Goal: Information Seeking & Learning: Learn about a topic

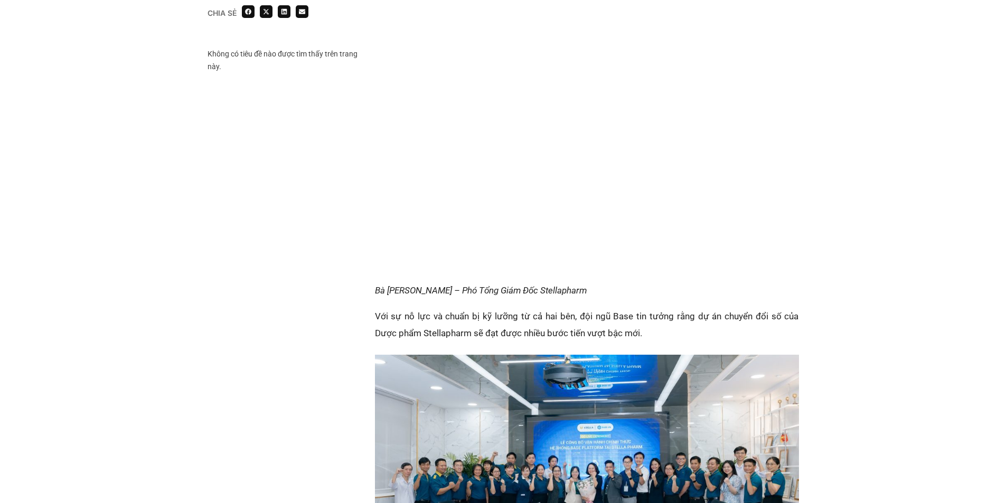
scroll to position [1426, 0]
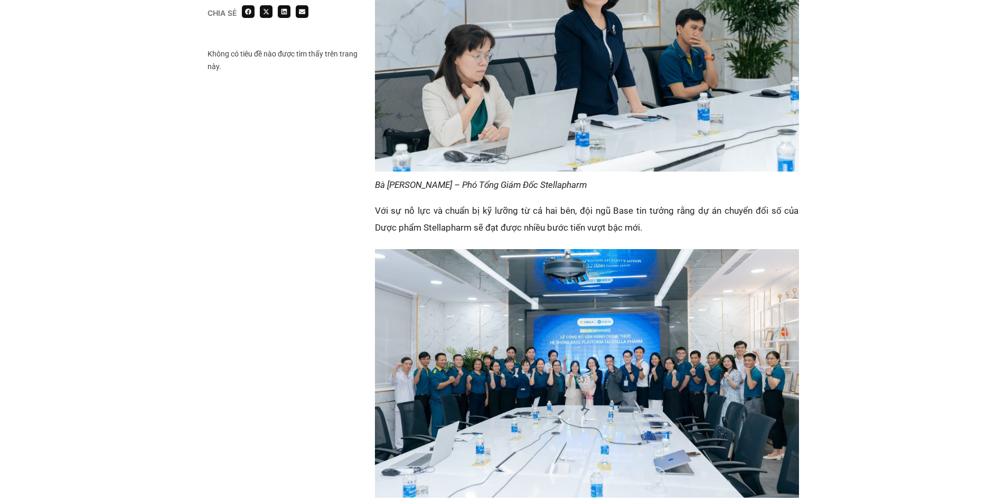
click at [478, 352] on img at bounding box center [587, 373] width 424 height 249
click at [485, 357] on img at bounding box center [587, 373] width 424 height 249
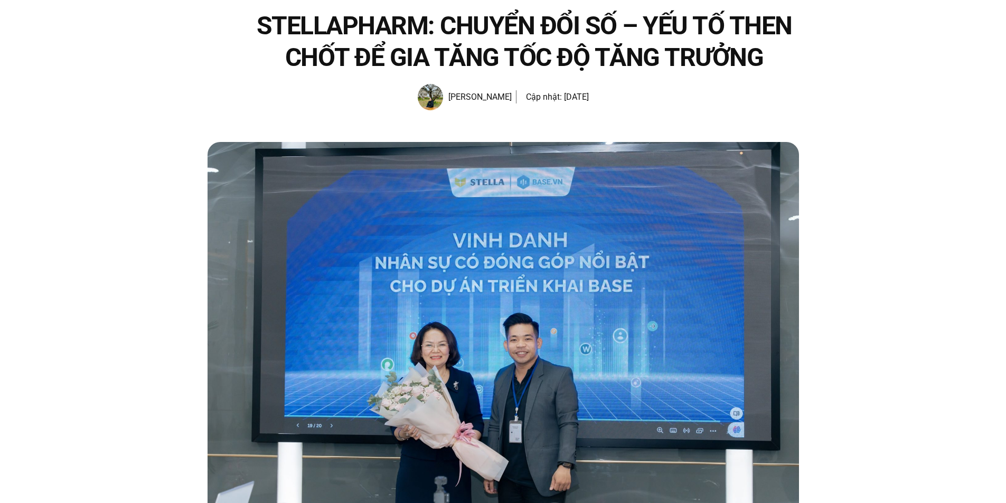
scroll to position [0, 0]
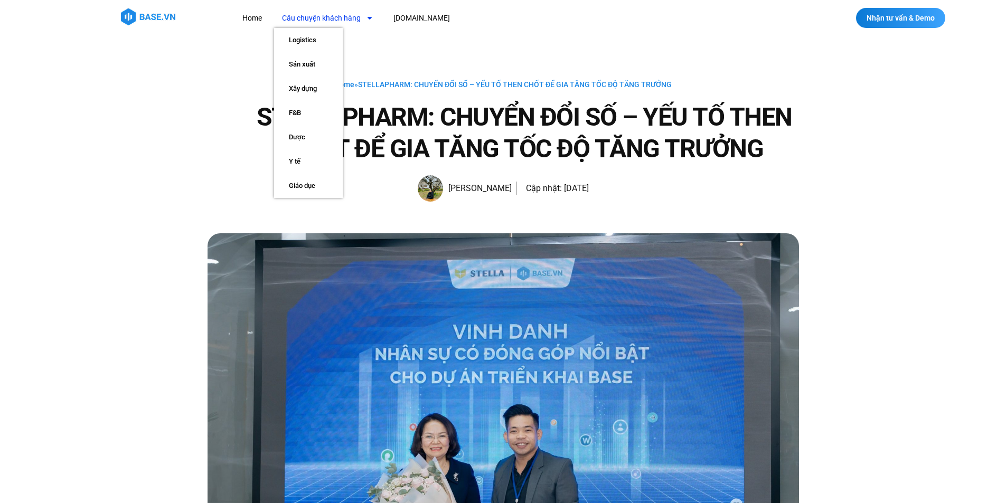
click at [350, 15] on link "Câu chuyện khách hàng" at bounding box center [327, 18] width 107 height 20
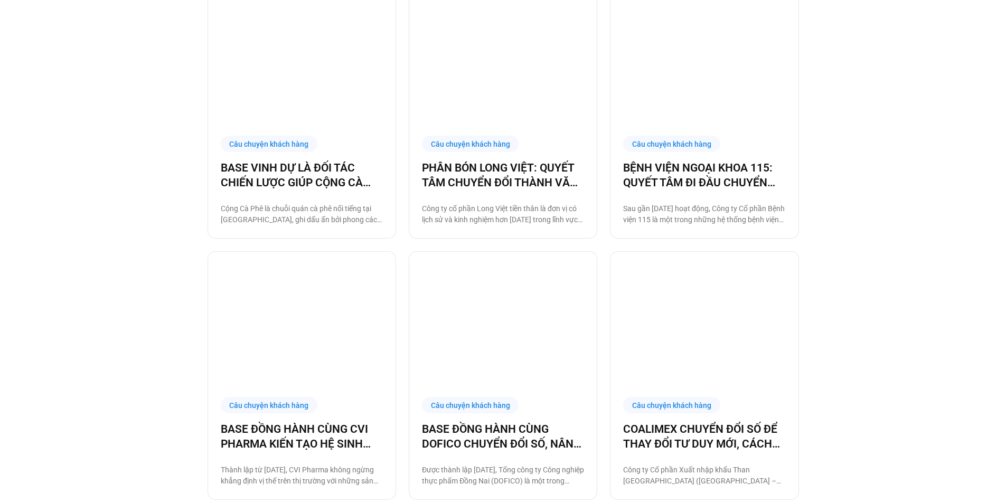
scroll to position [951, 0]
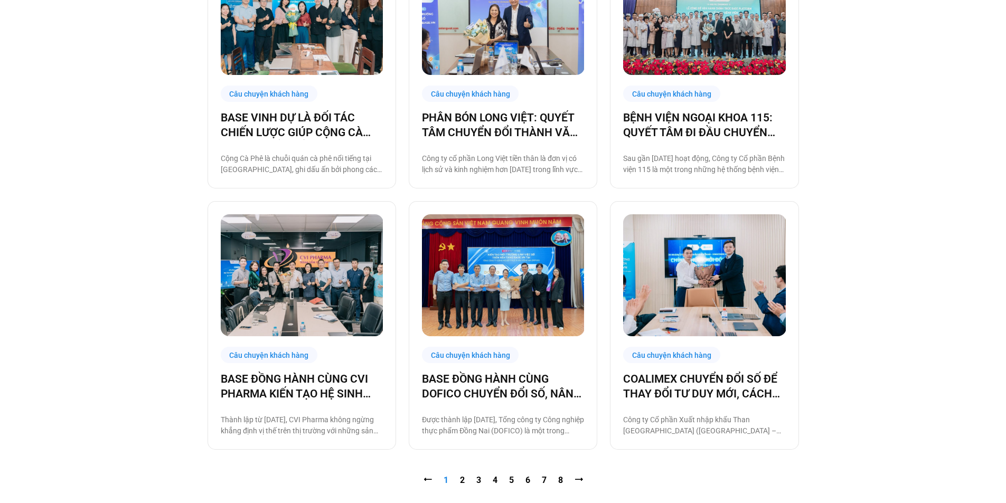
click at [459, 482] on nav "⭠ Trang 1 Trang 2 Trang 3 Trang 4 Trang 5 Trang 6 Trang 7 Trang 8 ⭢" at bounding box center [504, 480] width 592 height 13
click at [461, 479] on link "Trang 2" at bounding box center [462, 480] width 5 height 10
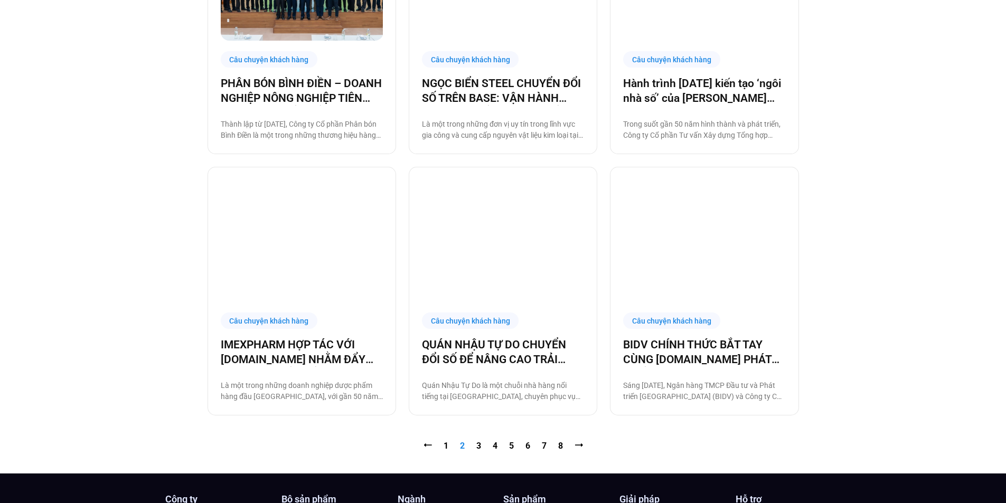
scroll to position [1004, 0]
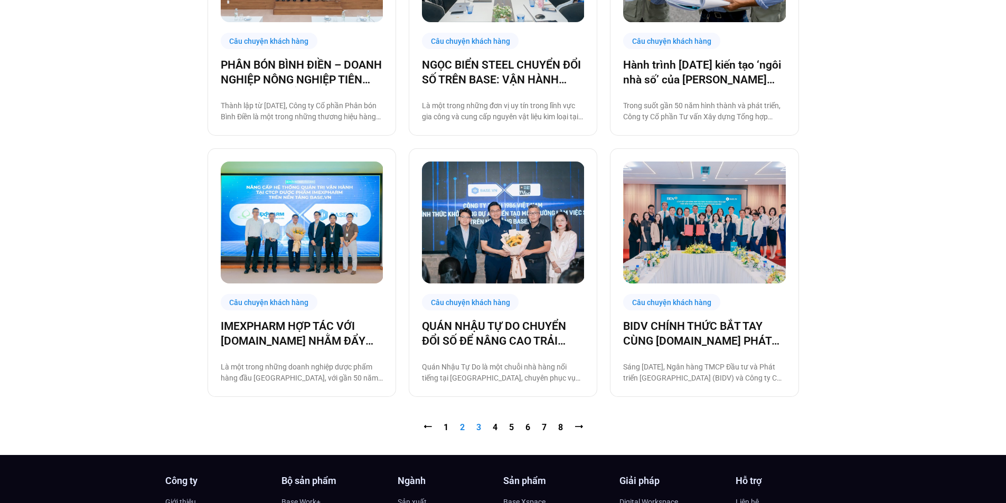
click at [480, 426] on link "Trang 3" at bounding box center [479, 428] width 5 height 10
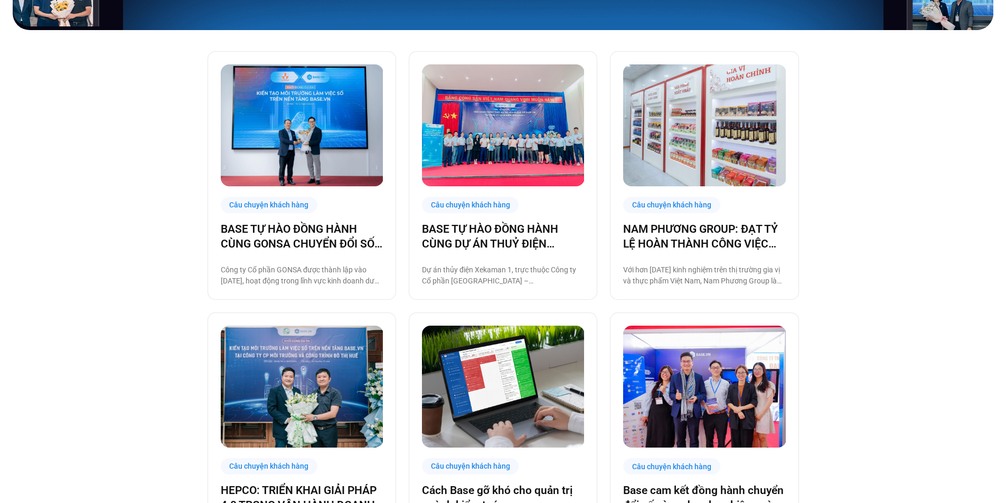
scroll to position [370, 0]
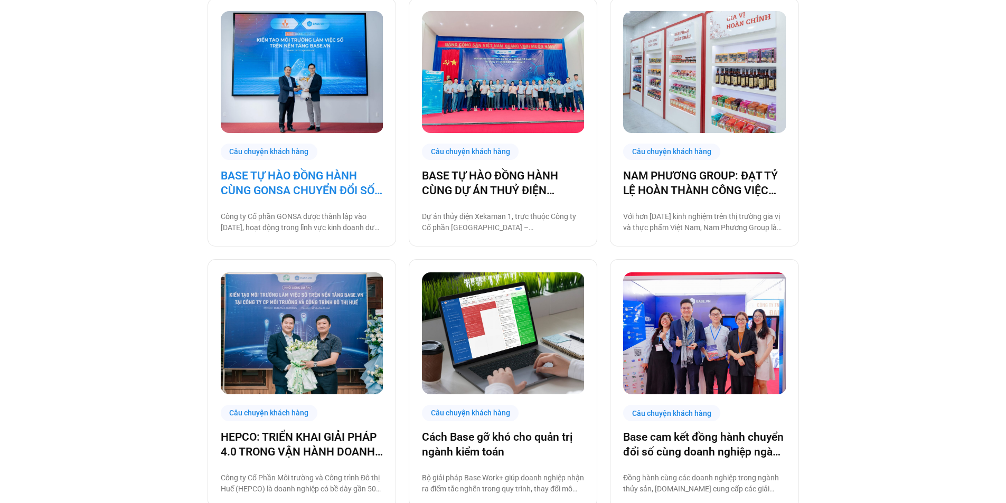
click at [324, 186] on link "BASE TỰ HÀO ĐỒNG HÀNH CÙNG GONSA CHUYỂN ĐỔI SỐ VẬN HÀNH, KIẾN TẠO MÔI TRƯỜNG HẠ…" at bounding box center [302, 184] width 162 height 30
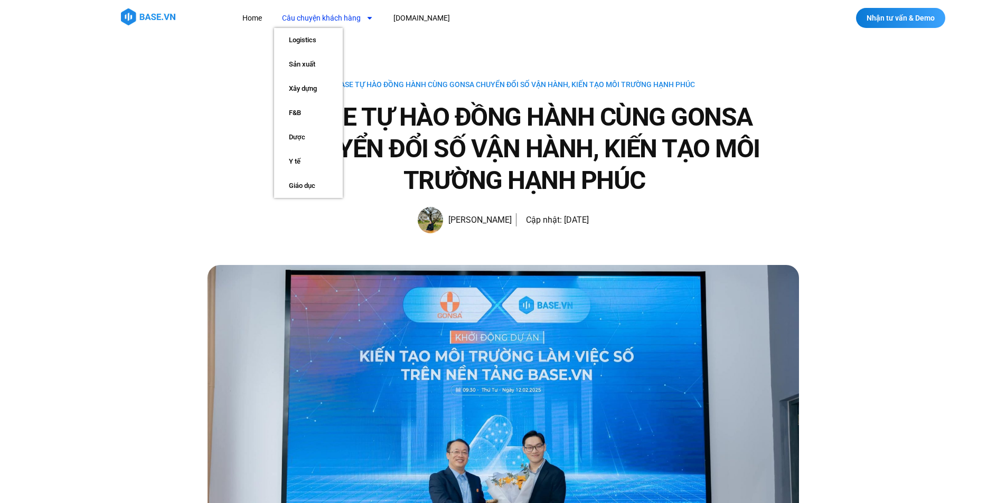
click at [343, 21] on link "Câu chuyện khách hàng" at bounding box center [327, 18] width 107 height 20
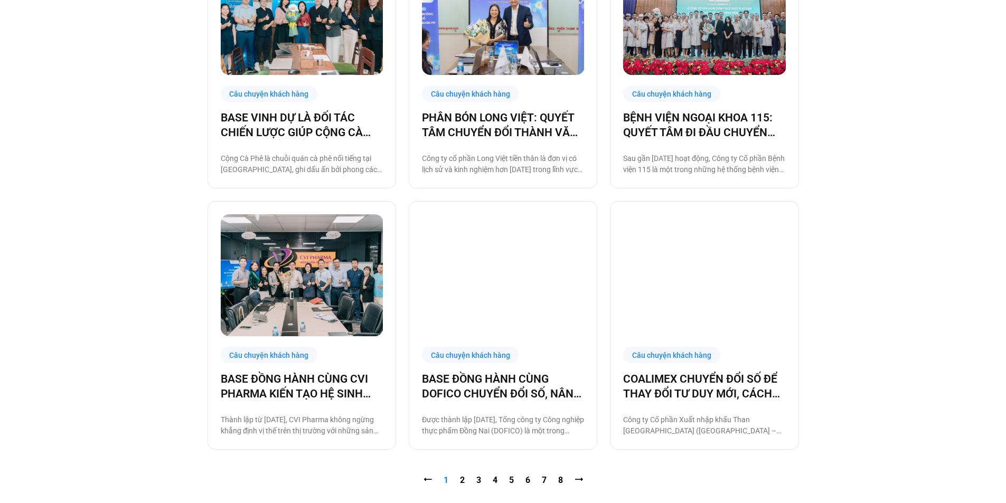
scroll to position [1004, 0]
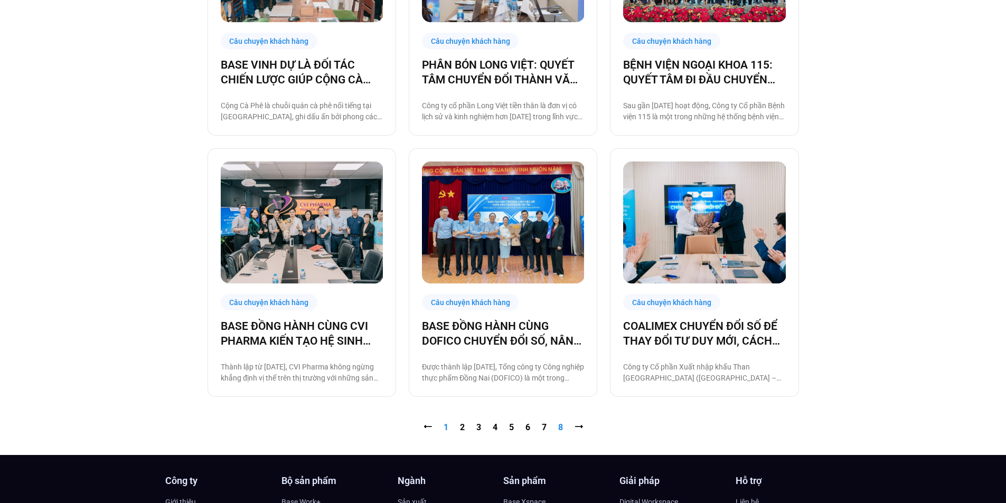
click at [559, 428] on link "Trang 8" at bounding box center [560, 428] width 5 height 10
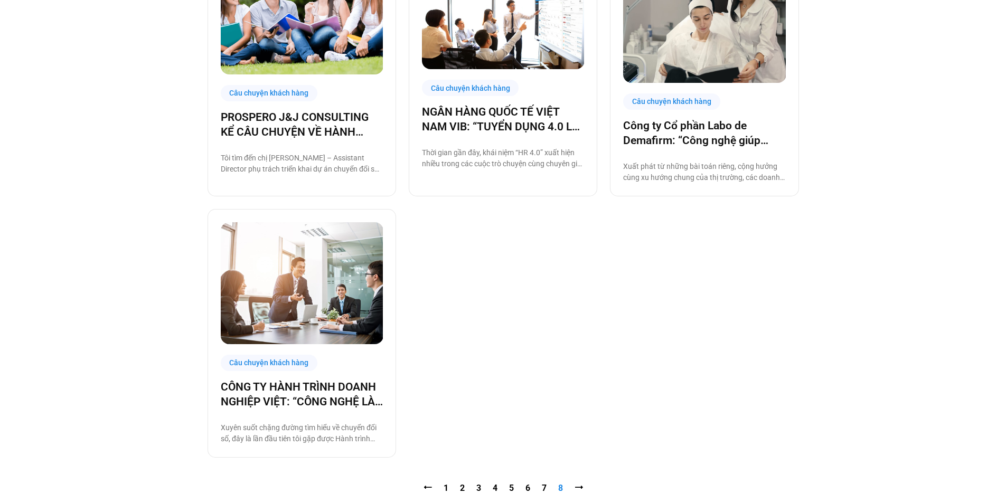
scroll to position [475, 0]
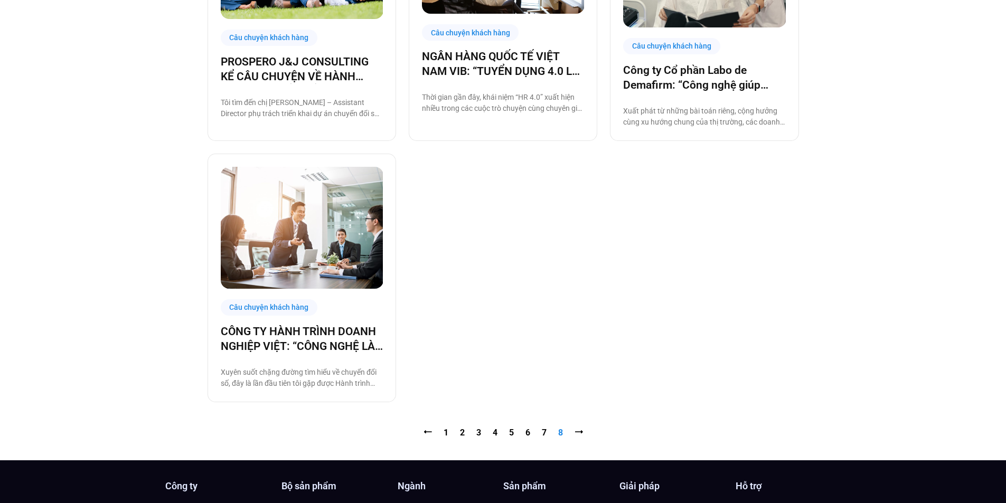
click at [508, 430] on nav "⭠ Trang 1 Trang 2 Trang 3 Trang 4 Trang 5 Trang 6 Trang 7 Trang 8 ⭢" at bounding box center [504, 433] width 592 height 13
click at [510, 431] on link "Trang 5" at bounding box center [511, 433] width 5 height 10
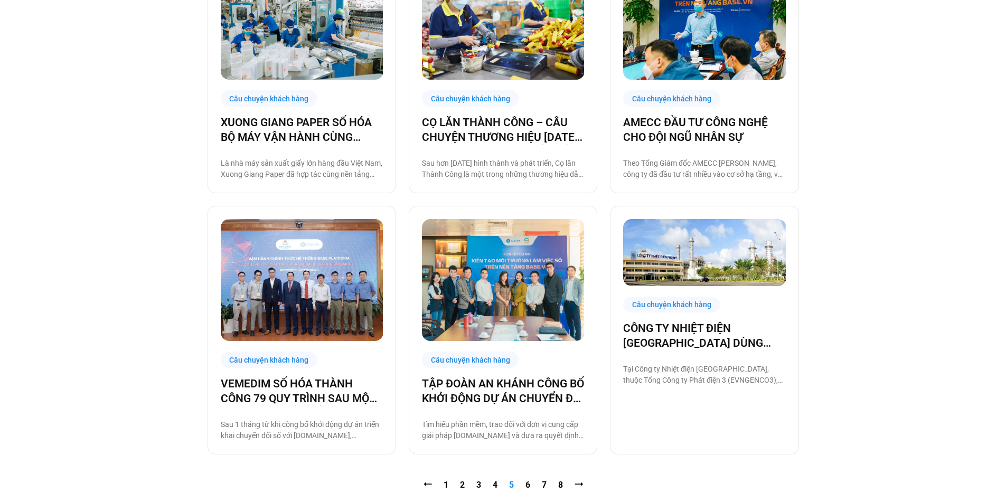
scroll to position [951, 0]
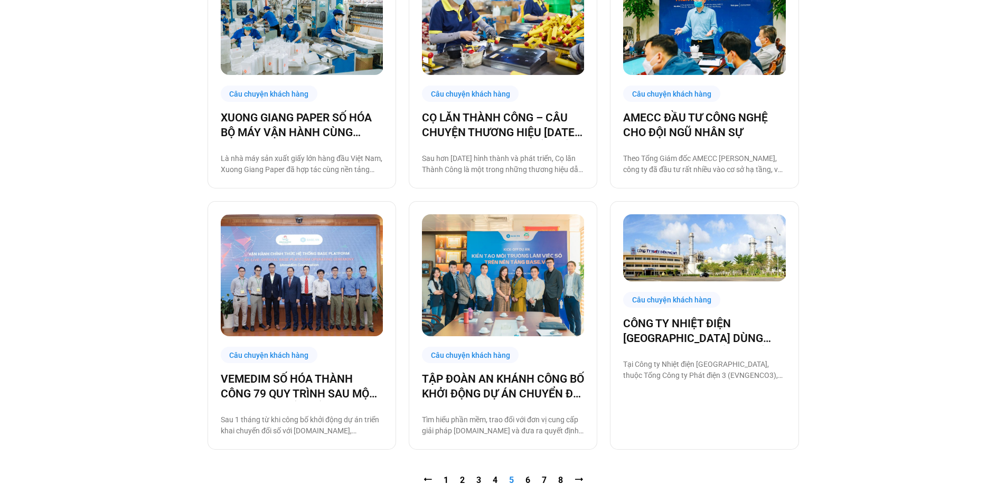
click at [482, 479] on nav "⭠ Trang 1 Trang 2 Trang 3 Trang 4 Trang 5 Trang 6 Trang 7 Trang 8 ⭢" at bounding box center [504, 480] width 592 height 13
click at [493, 482] on link "Trang 4" at bounding box center [495, 480] width 5 height 10
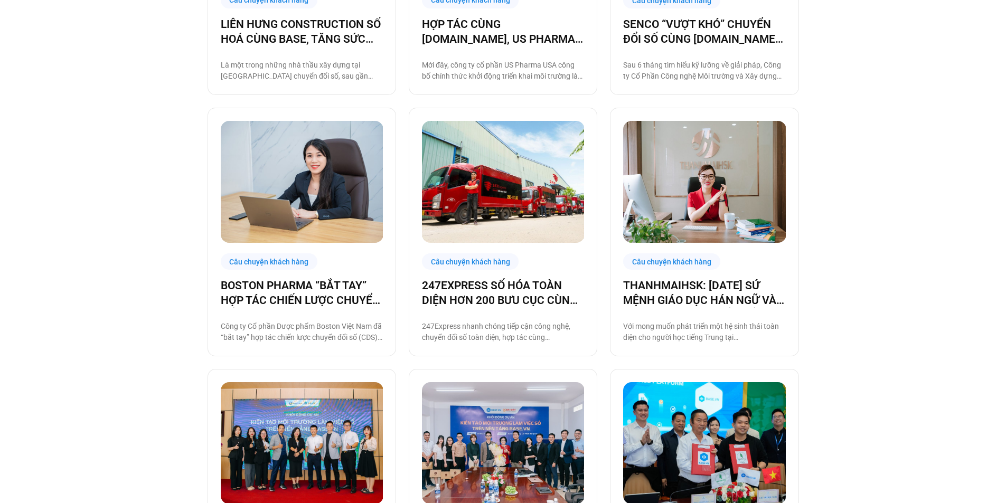
scroll to position [792, 0]
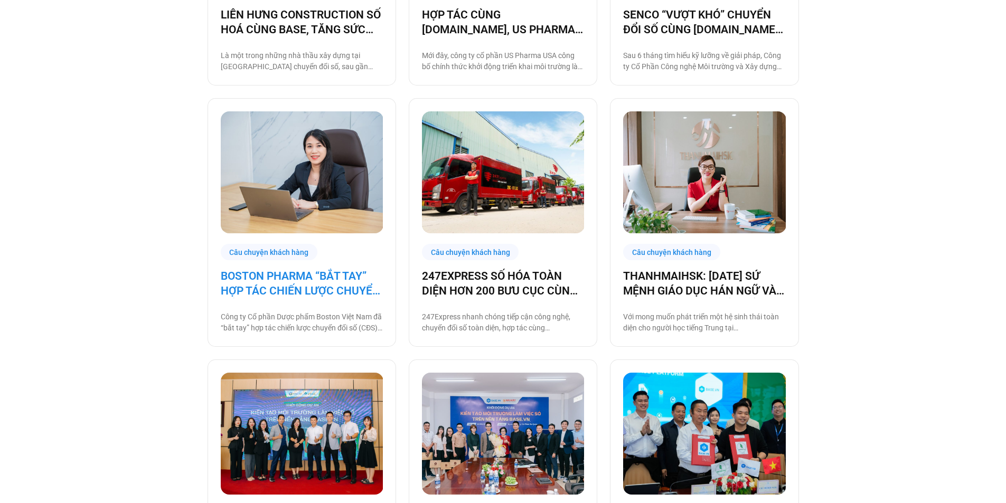
click at [310, 286] on link "BOSTON PHARMA “BẮT TAY” HỢP TÁC CHIẾN LƯỢC CHUYỂN ĐỔI SỐ CÙNG BASE.VN" at bounding box center [302, 284] width 162 height 30
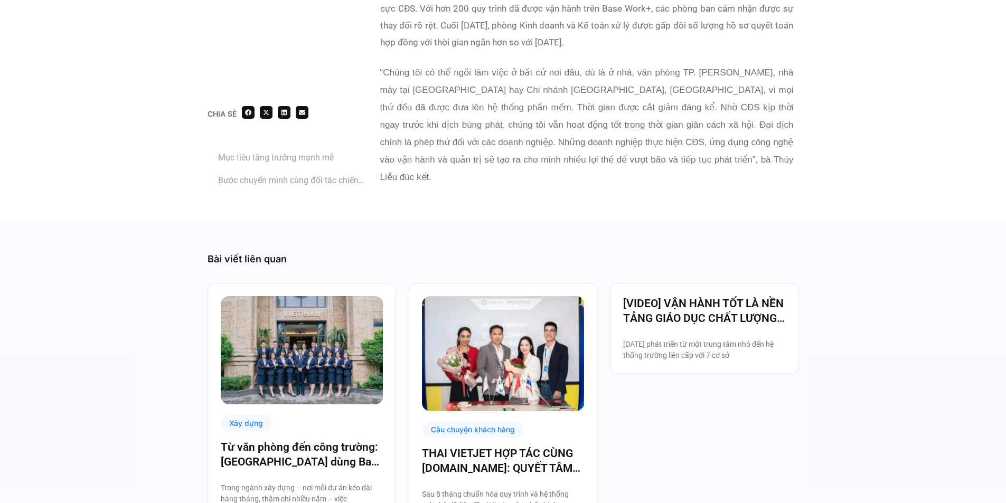
scroll to position [2060, 0]
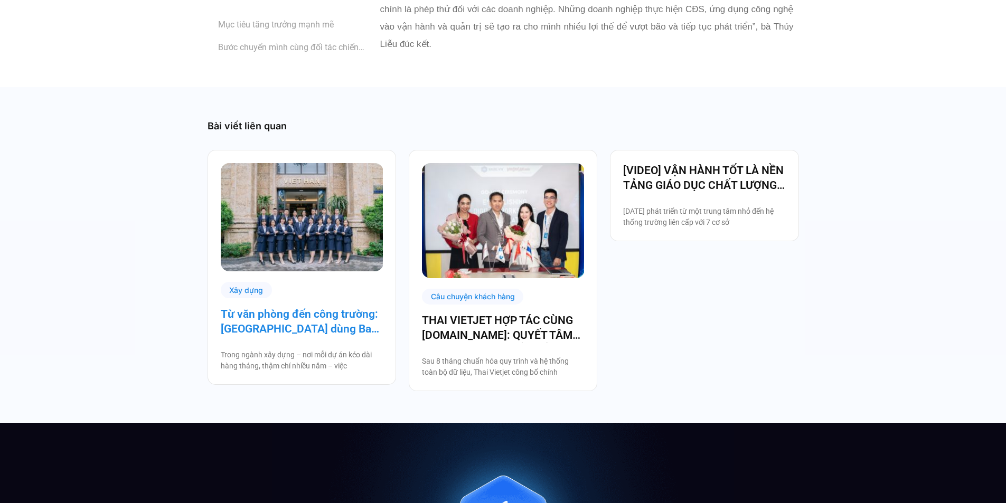
click at [319, 307] on link "Từ văn phòng đến công trường: [GEOGRAPHIC_DATA] dùng Base số hóa hệ thống quản …" at bounding box center [302, 322] width 162 height 30
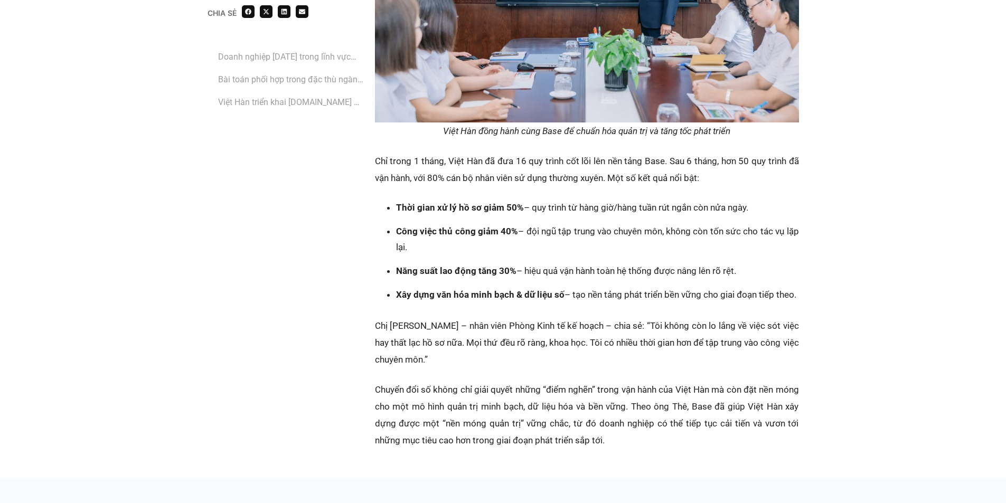
scroll to position [2430, 0]
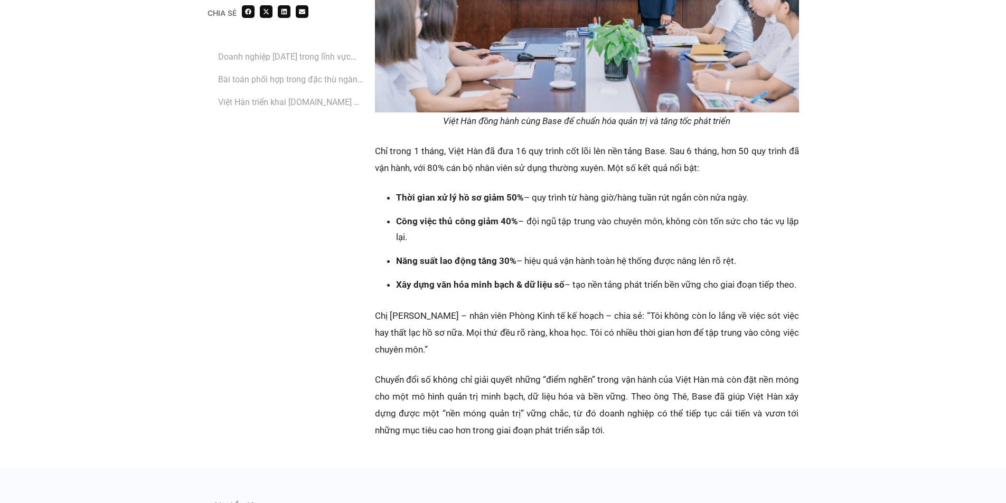
click at [338, 94] on li "Việt Hàn triển khai [DOMAIN_NAME] – Chuẩn hóa hệ thống quản trị" at bounding box center [291, 102] width 146 height 18
click at [333, 82] on link "Bài toán phối hợp trong đặc thù ngành xây dựng" at bounding box center [291, 79] width 146 height 13
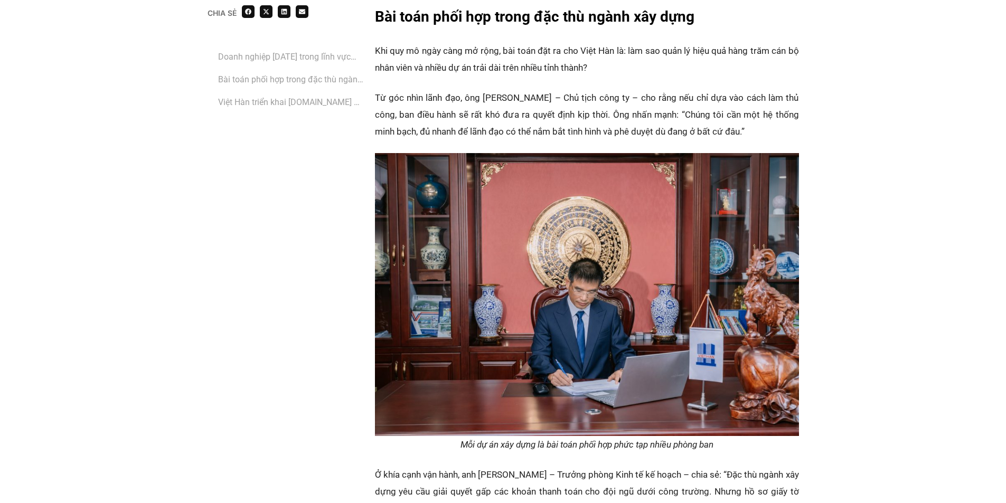
scroll to position [1260, 0]
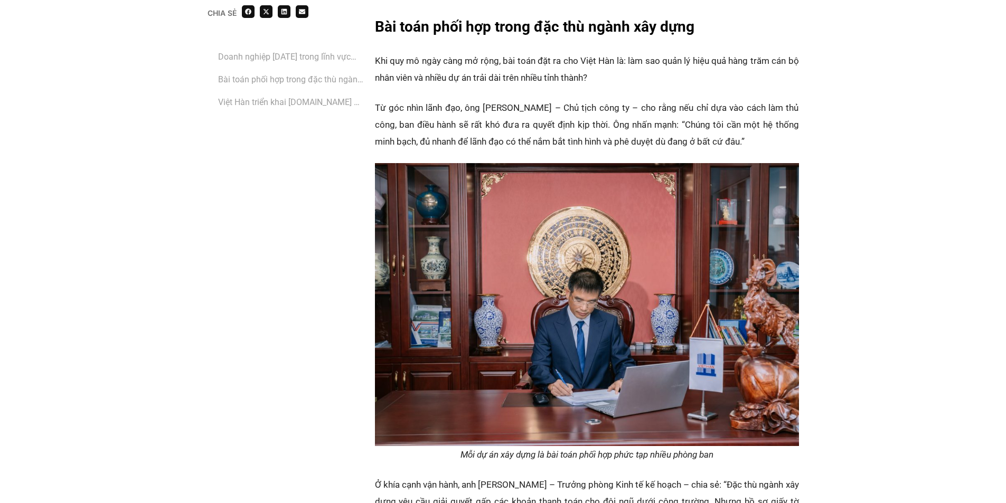
click at [319, 106] on link "Việt Hàn triển khai [DOMAIN_NAME] – Chuẩn hóa hệ thống quản trị" at bounding box center [291, 102] width 146 height 13
